Goal: Browse casually

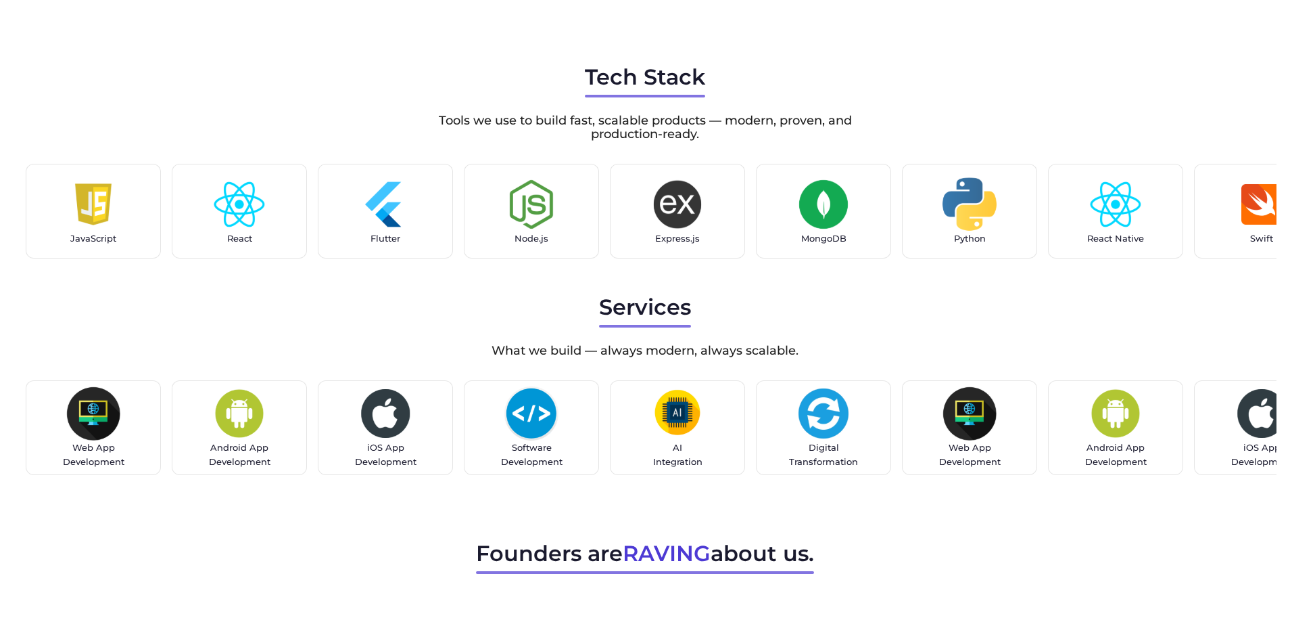
scroll to position [3453, 0]
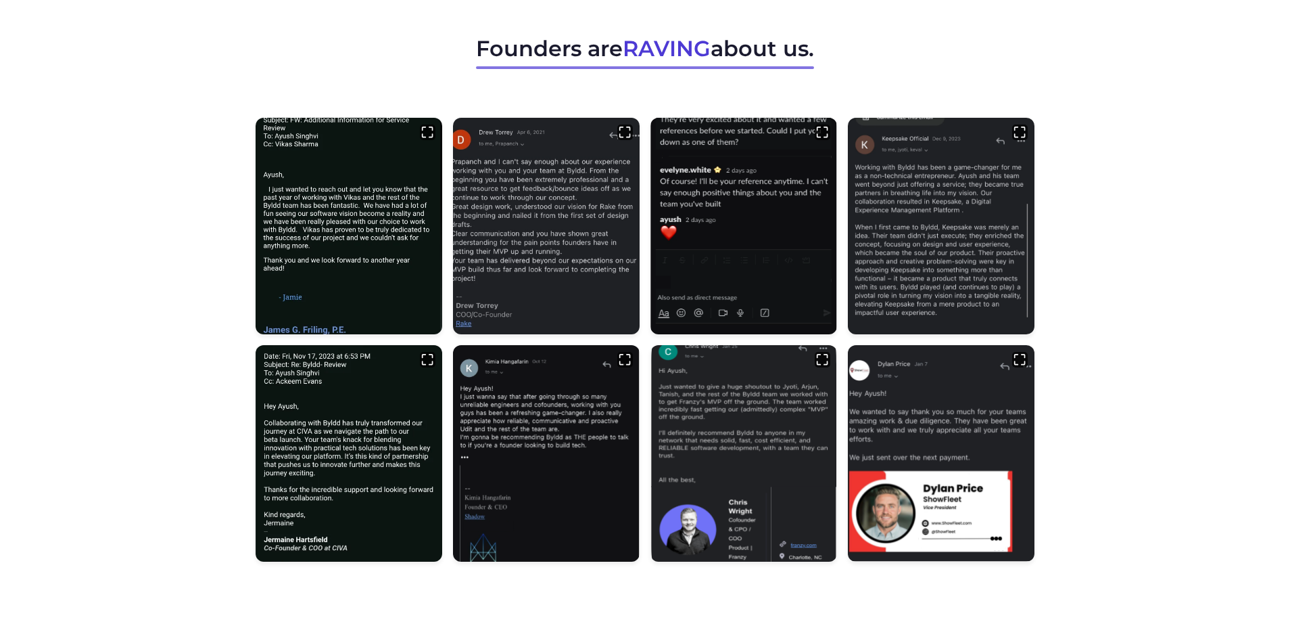
scroll to position [3998, 0]
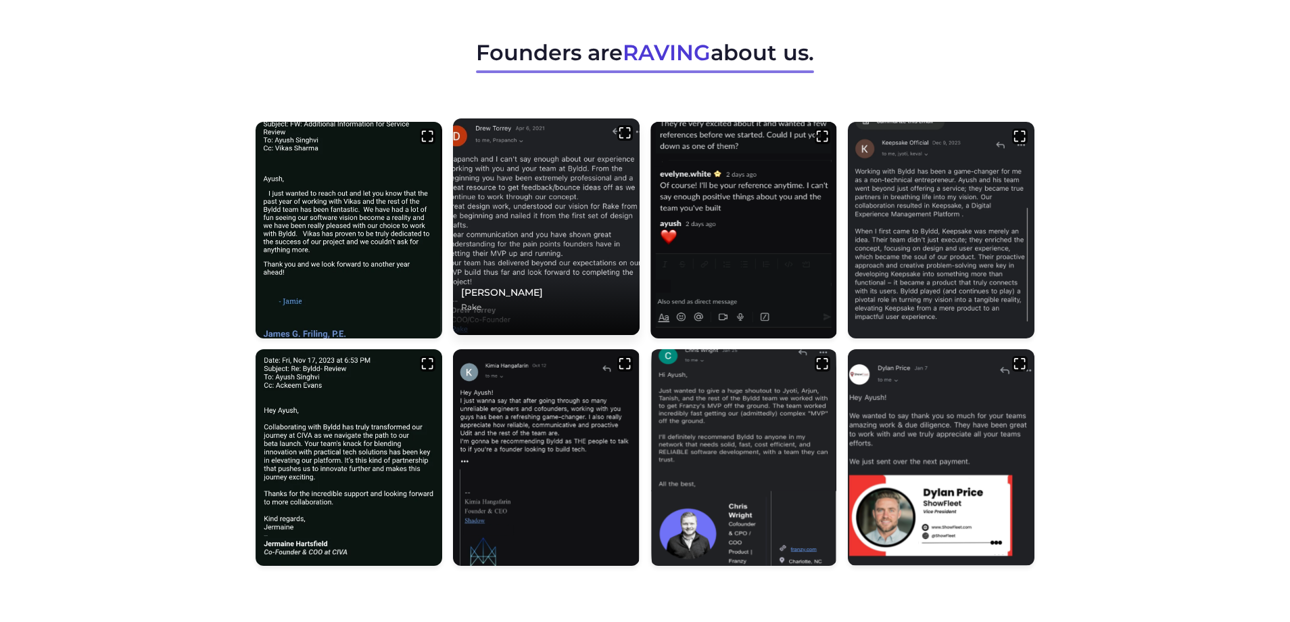
click at [545, 195] on img at bounding box center [546, 226] width 196 height 227
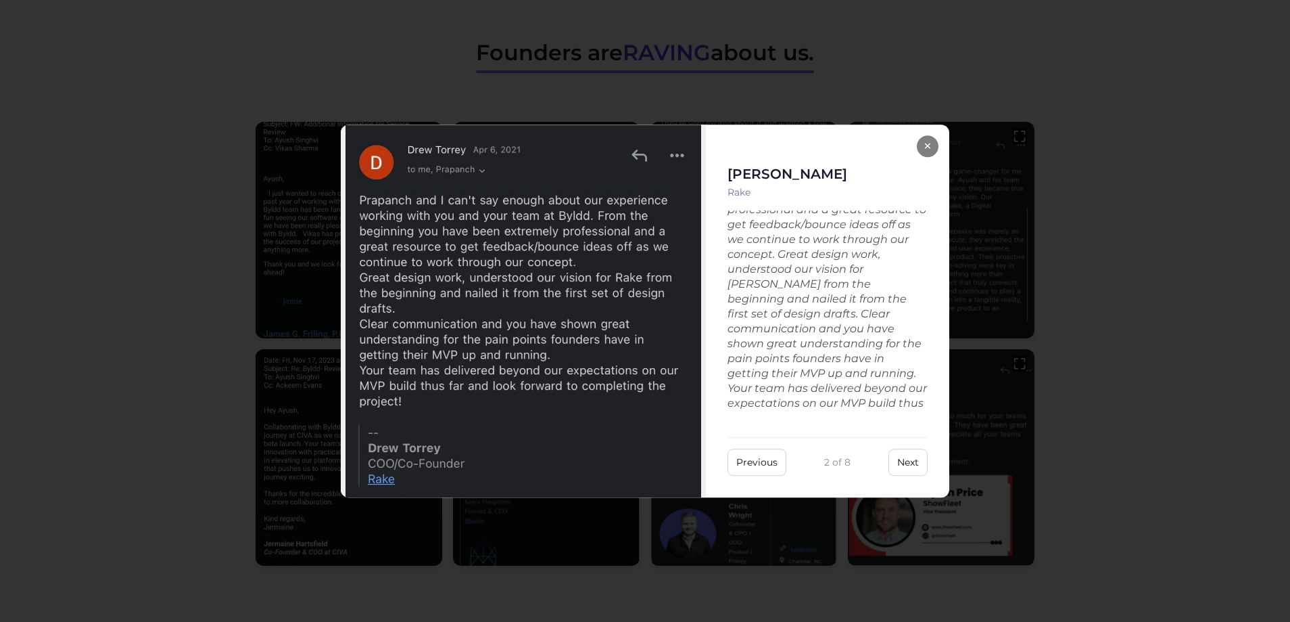
scroll to position [83, 0]
click at [926, 149] on button "×" at bounding box center [928, 146] width 22 height 22
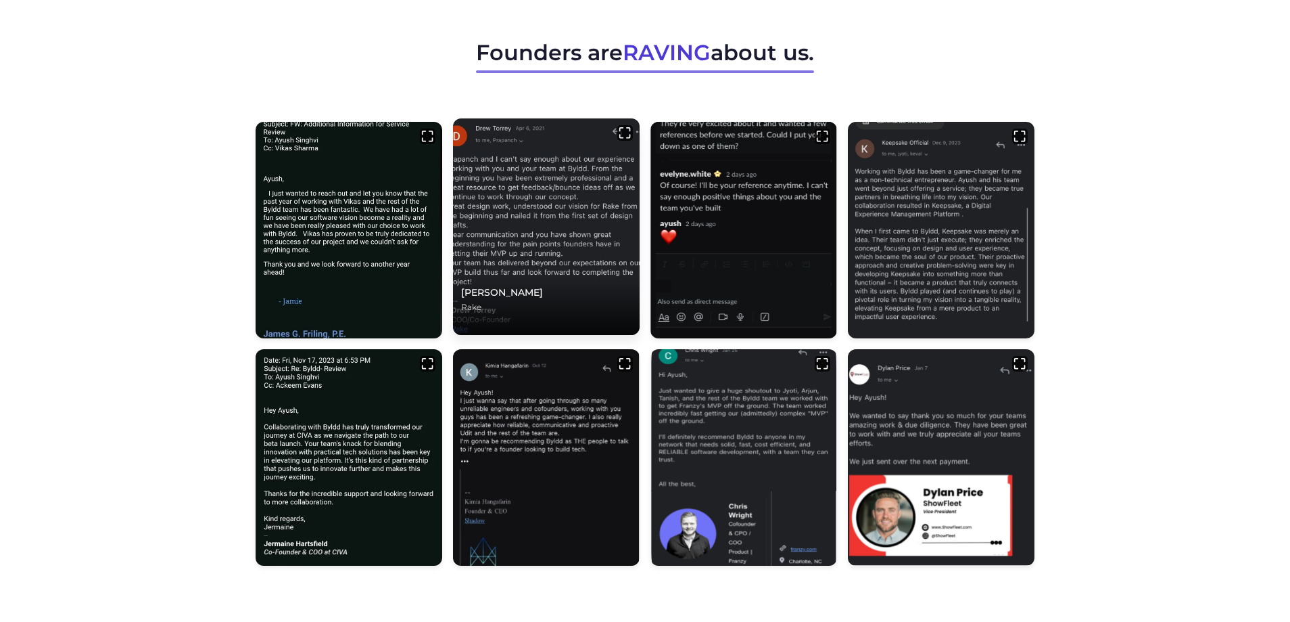
click at [594, 229] on img at bounding box center [546, 226] width 196 height 227
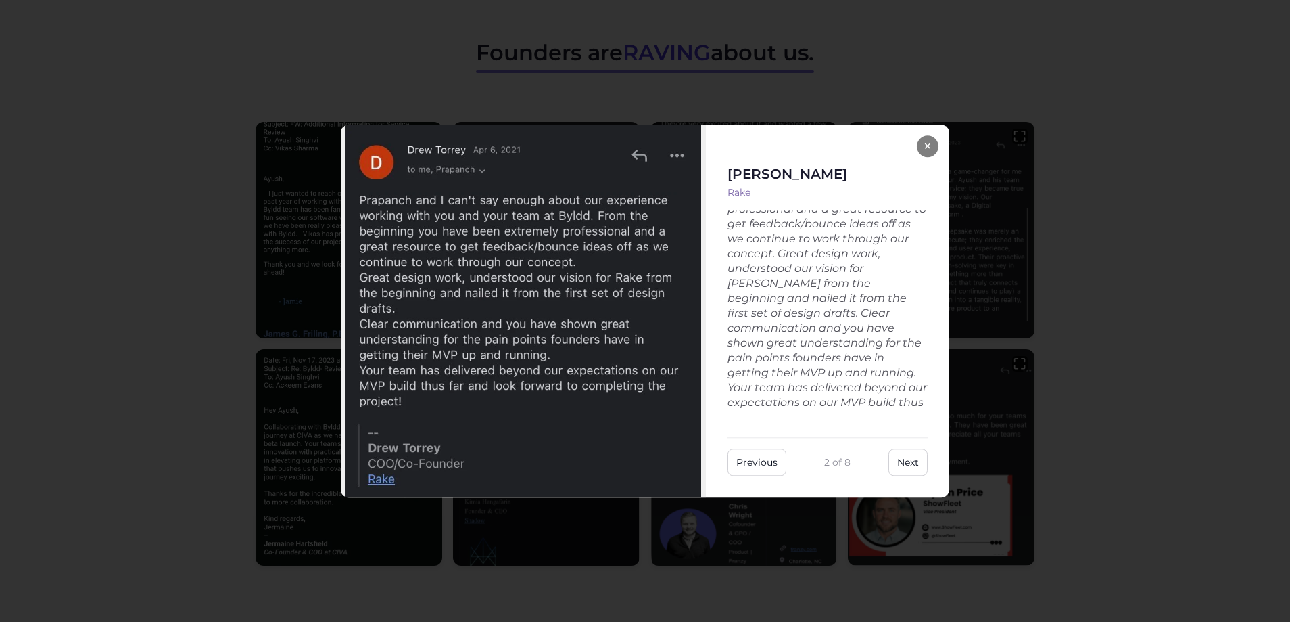
click at [927, 151] on button "×" at bounding box center [928, 146] width 22 height 22
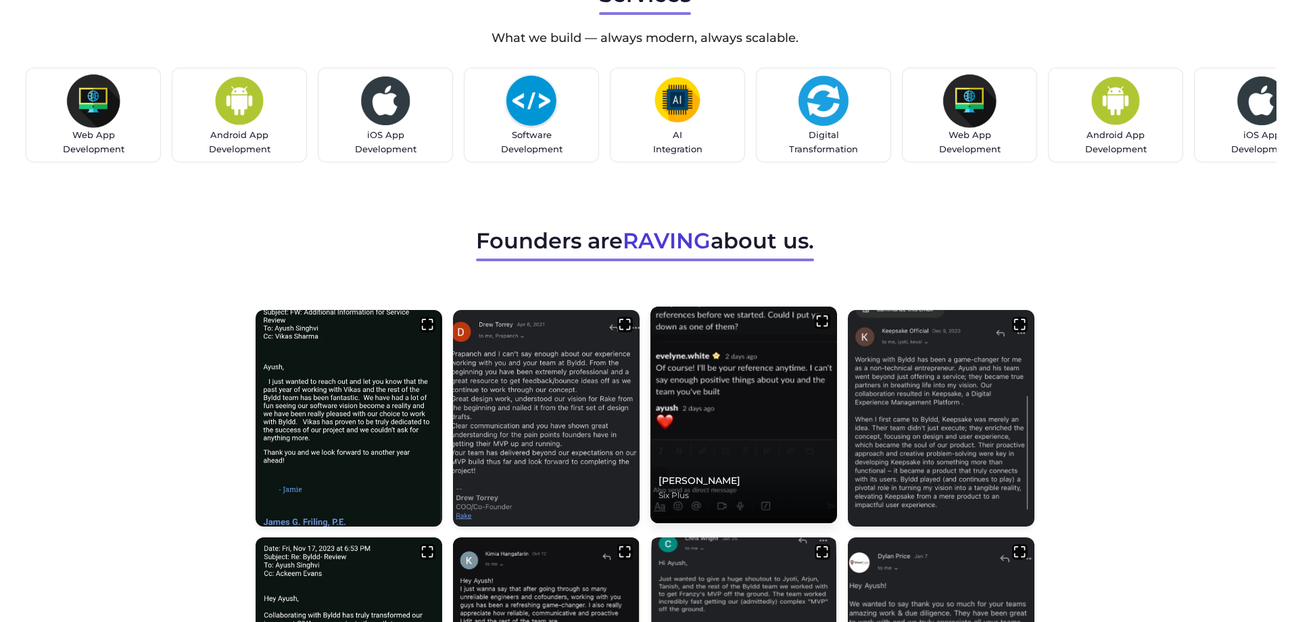
scroll to position [3804, 0]
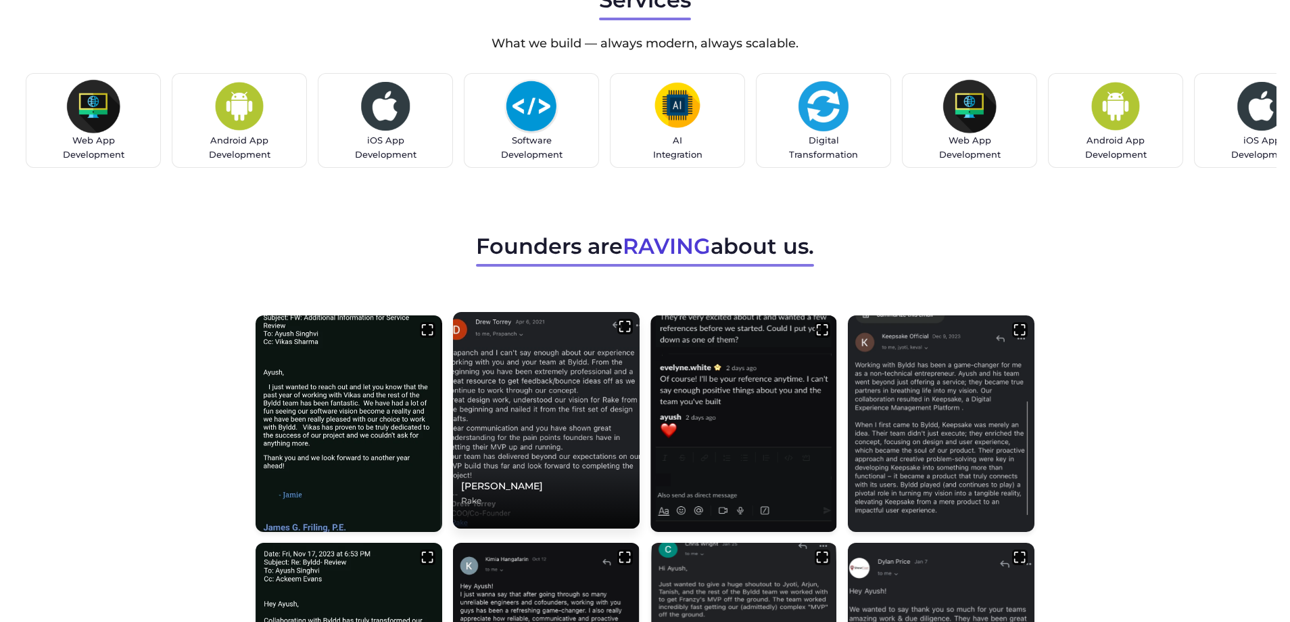
click at [530, 383] on img at bounding box center [546, 419] width 196 height 227
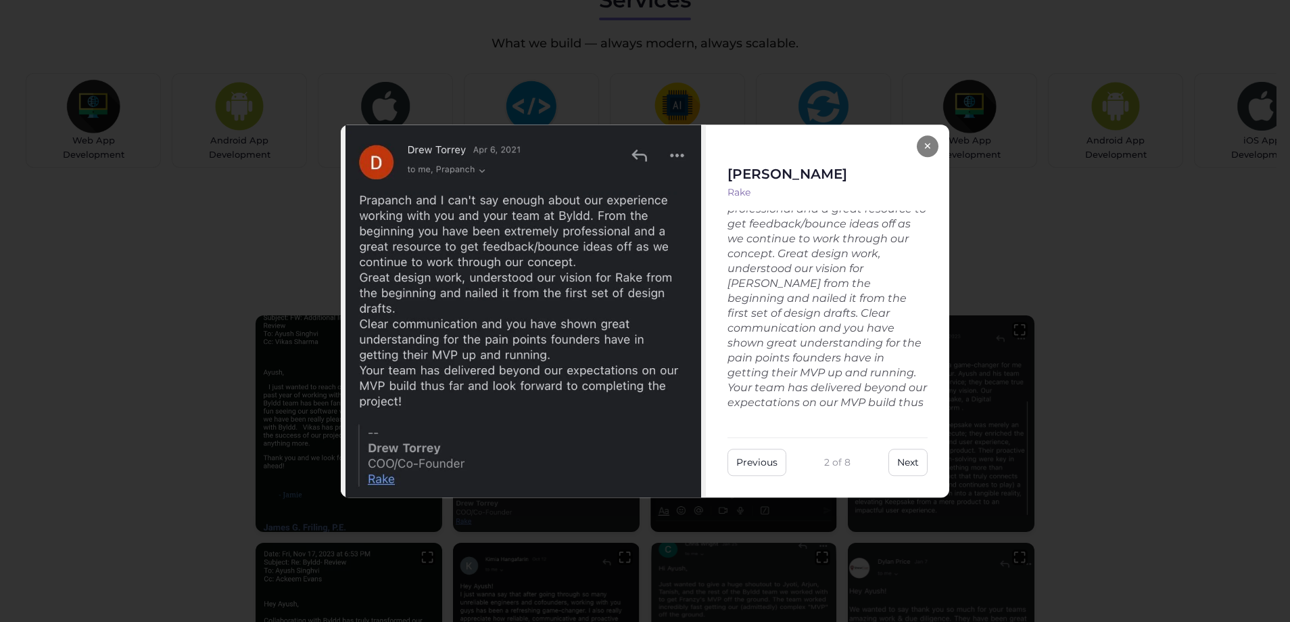
click at [935, 149] on button "×" at bounding box center [928, 146] width 22 height 22
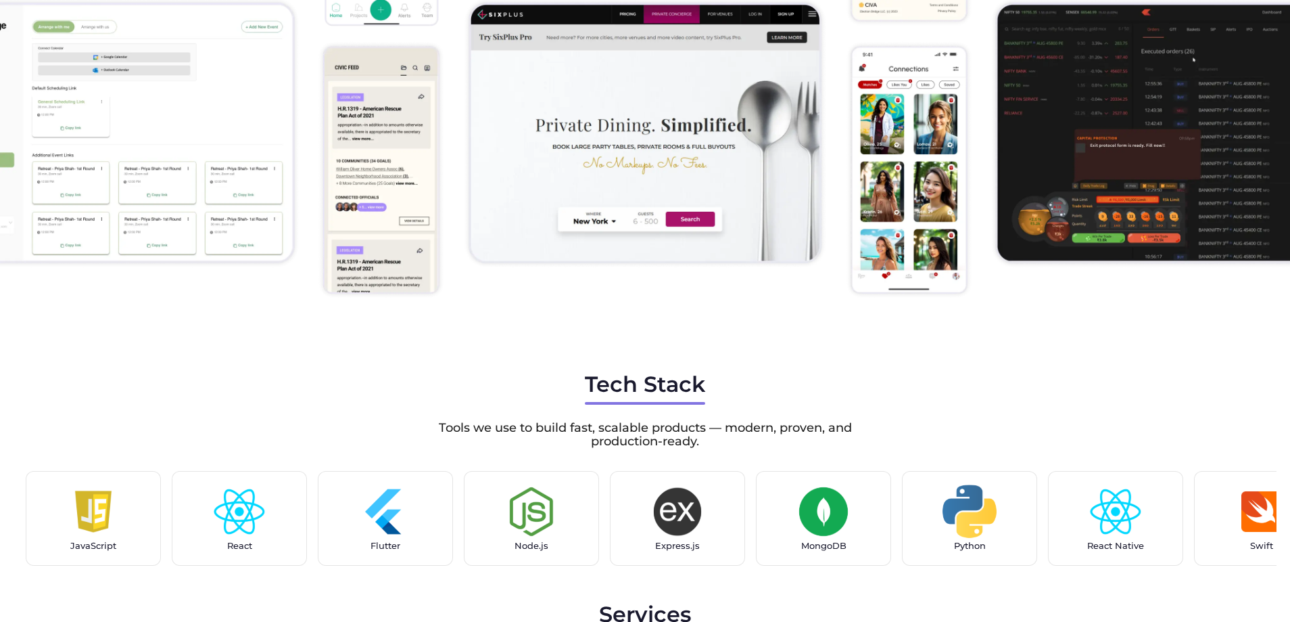
scroll to position [3167, 0]
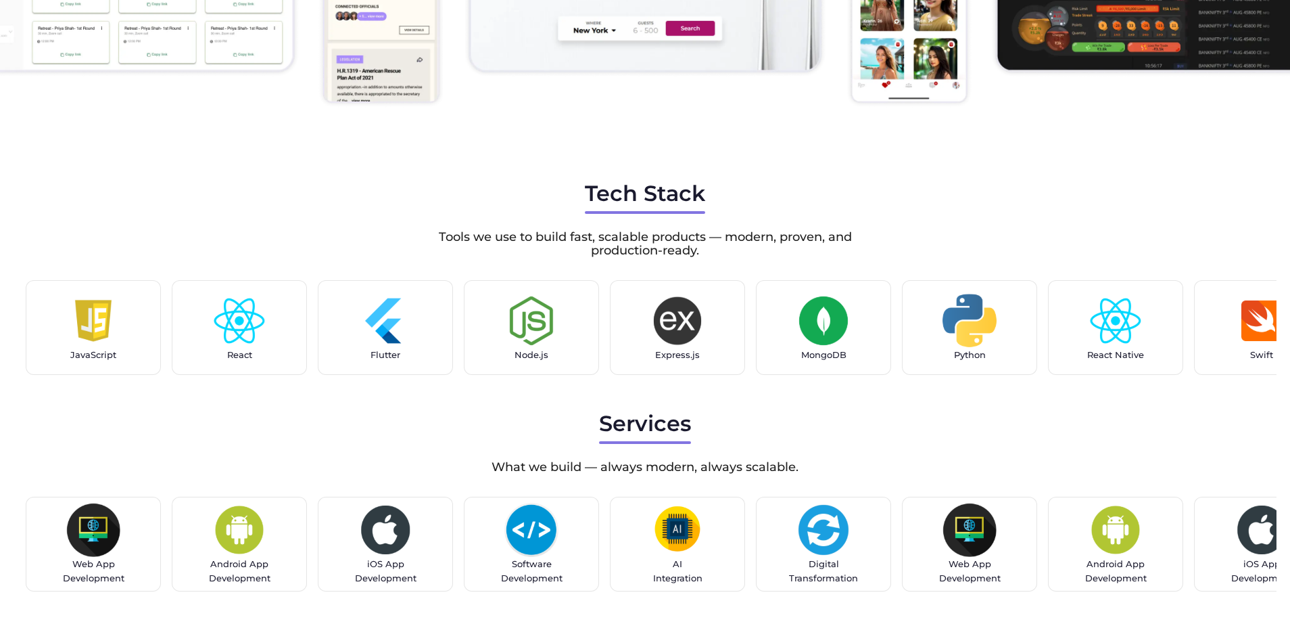
scroll to position [3367, 0]
